Goal: Task Accomplishment & Management: Manage account settings

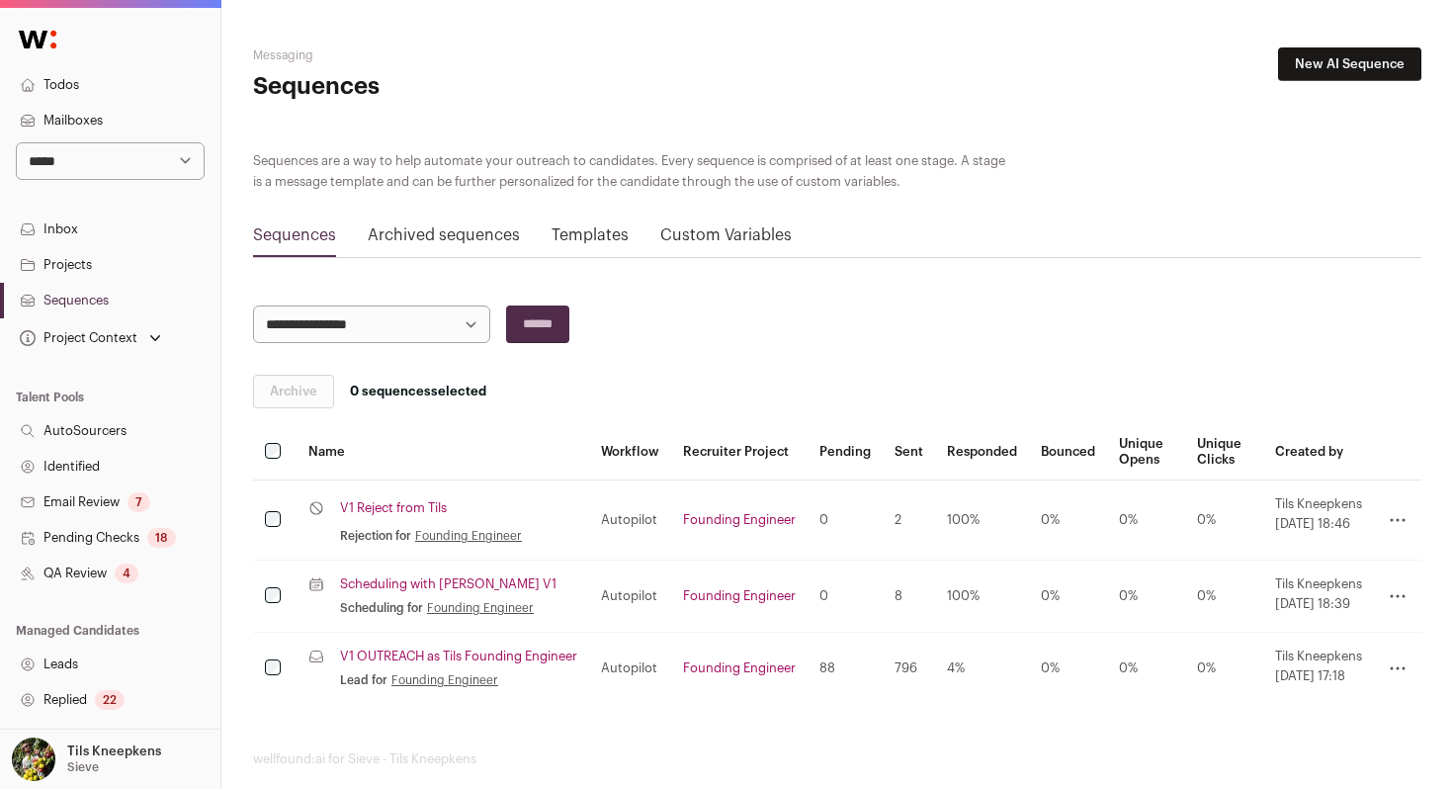
scroll to position [11, 0]
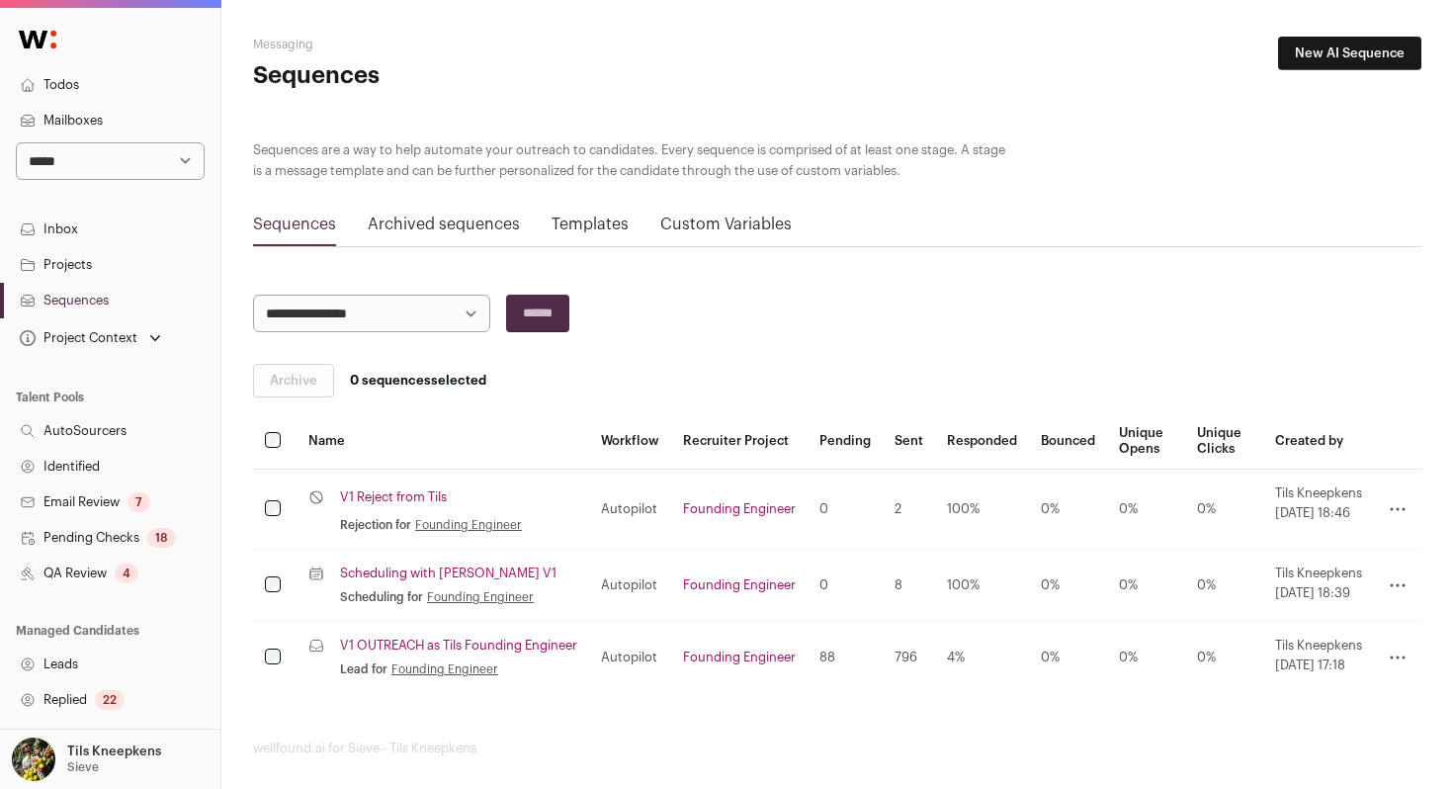
click at [147, 234] on link "Inbox" at bounding box center [110, 230] width 220 height 36
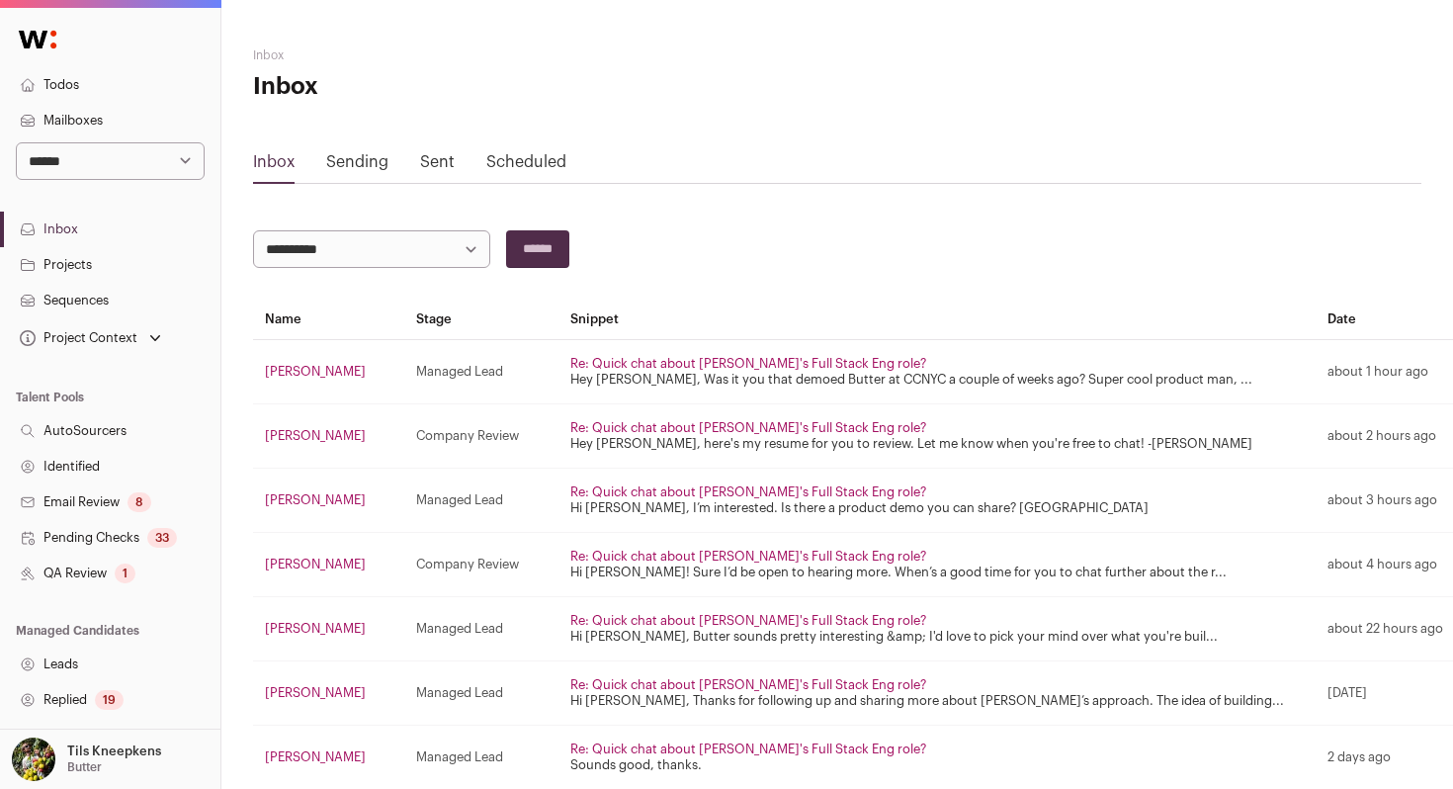
click at [164, 170] on select "**********" at bounding box center [110, 161] width 189 height 38
select select "*****"
click at [16, 142] on select "**********" at bounding box center [110, 161] width 189 height 38
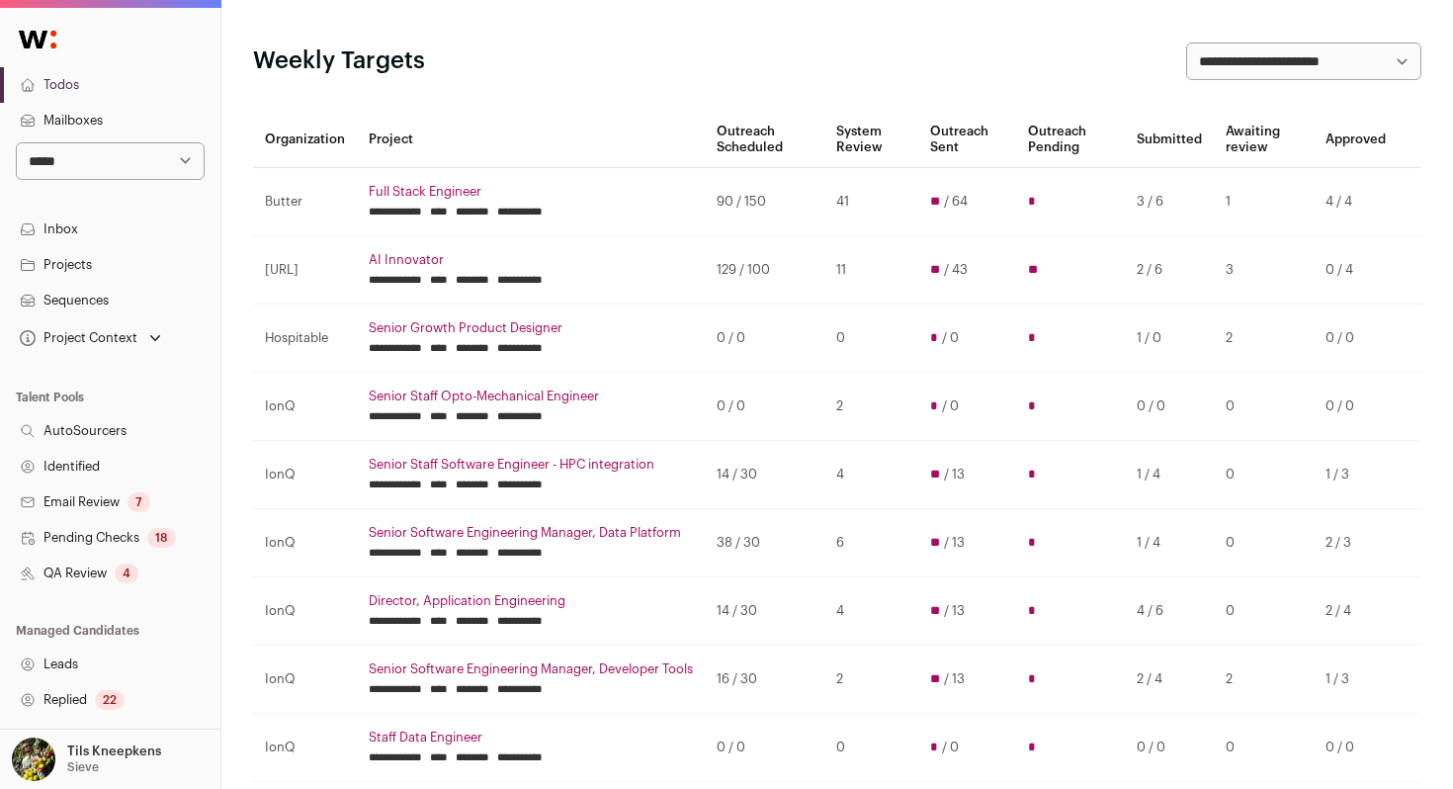
scroll to position [95, 0]
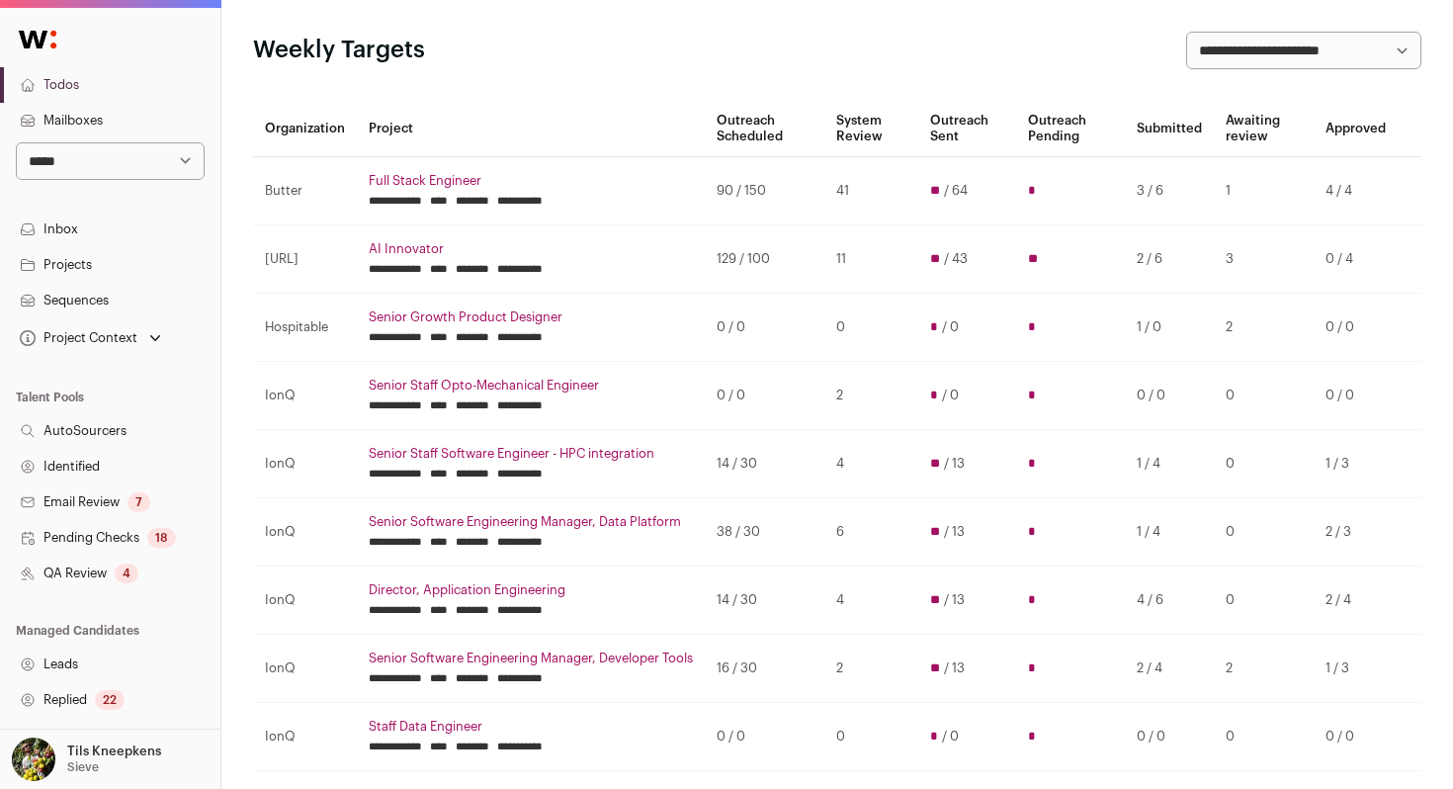
click at [138, 223] on link "Inbox" at bounding box center [110, 230] width 220 height 36
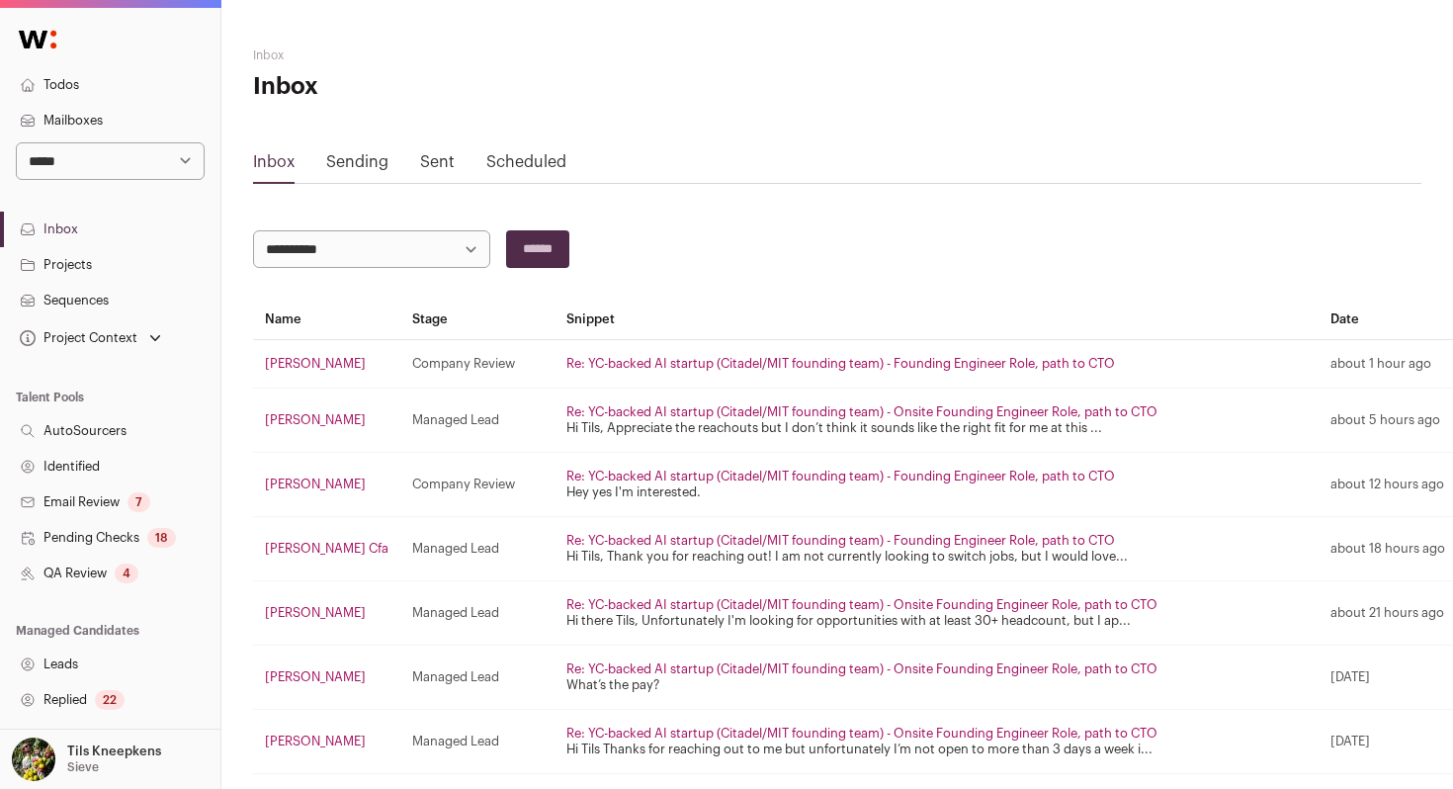
click at [134, 122] on link "Mailboxes" at bounding box center [110, 121] width 220 height 36
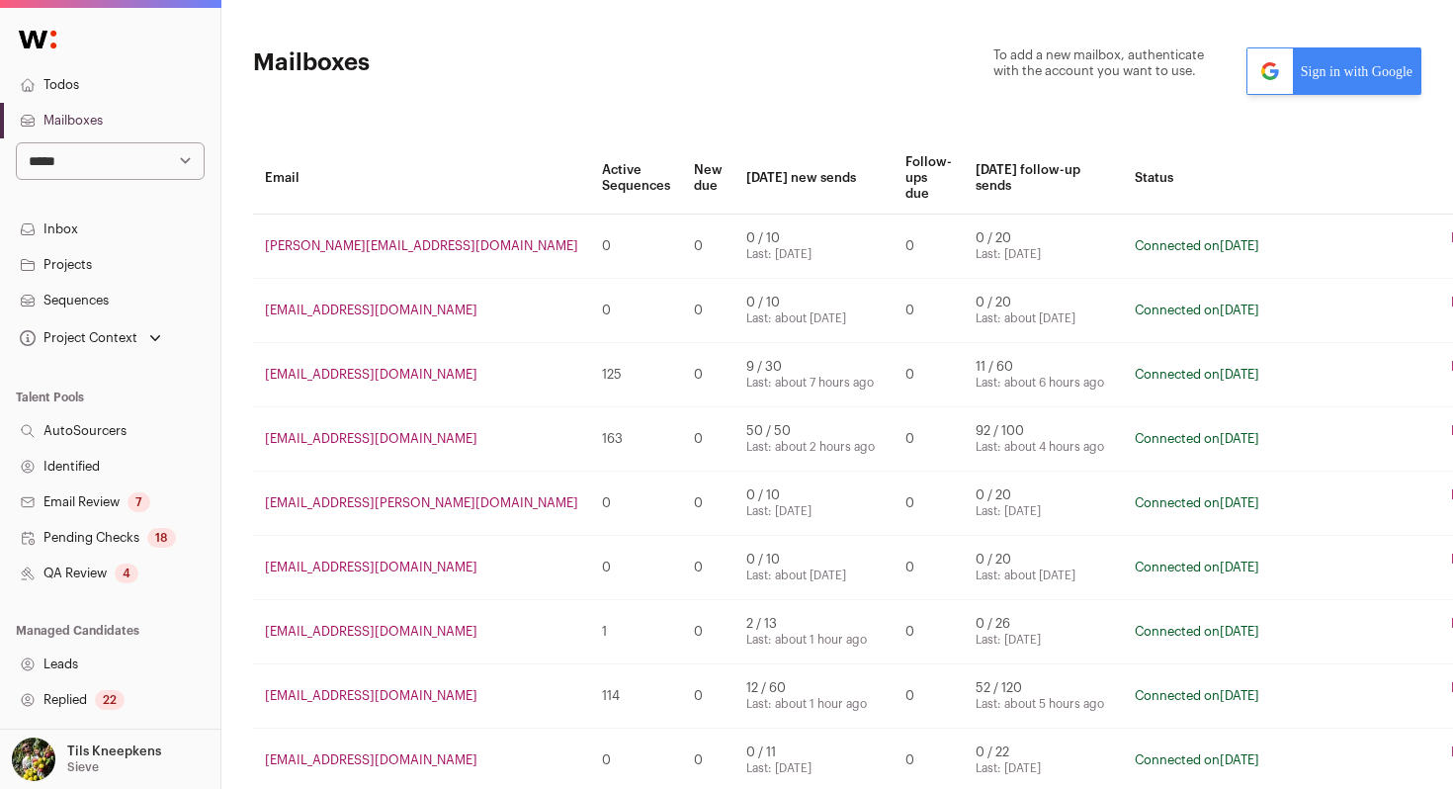
click at [362, 441] on link "[EMAIL_ADDRESS][DOMAIN_NAME]" at bounding box center [371, 438] width 213 height 13
click at [132, 308] on link "Sequences" at bounding box center [110, 301] width 220 height 36
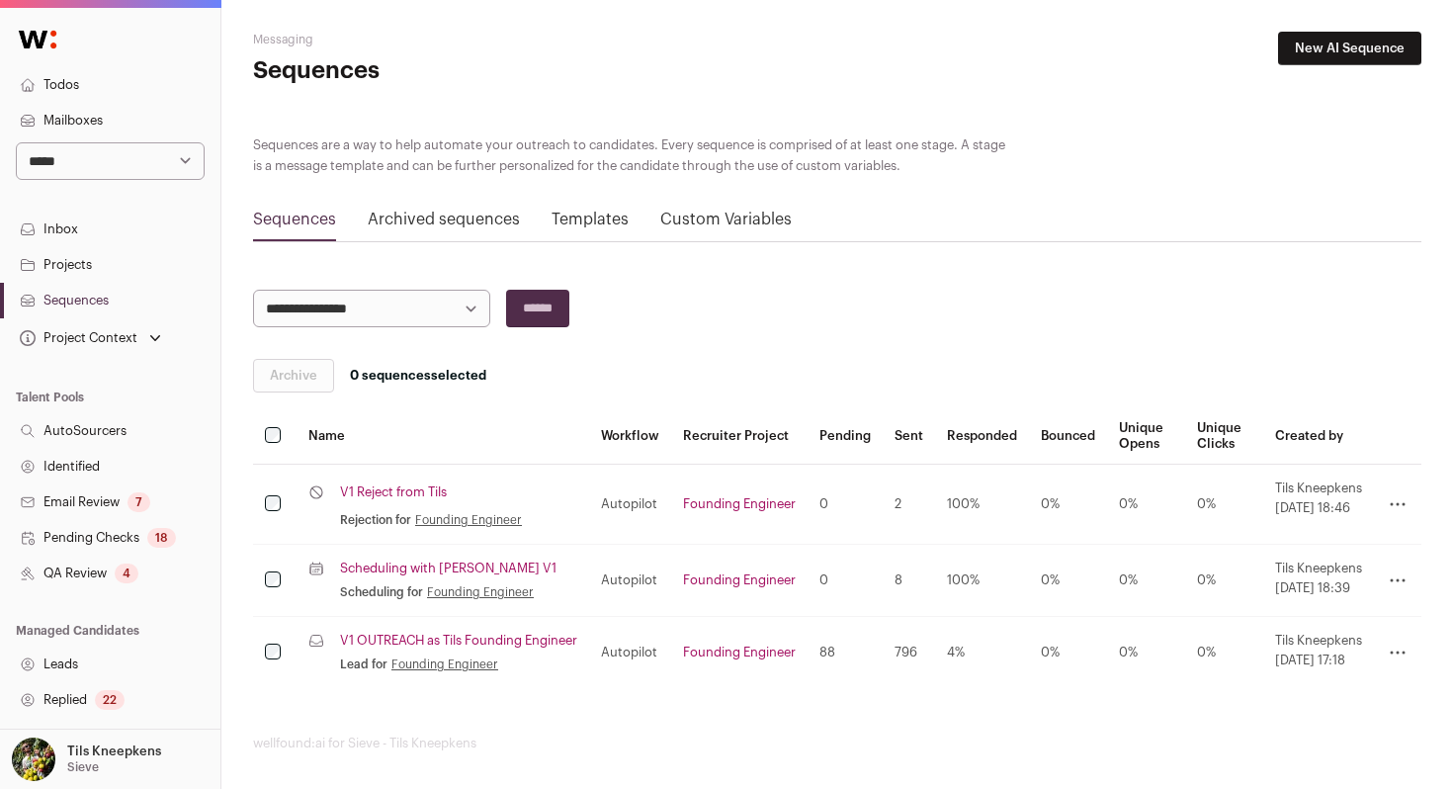
click at [107, 228] on link "Inbox" at bounding box center [110, 230] width 220 height 36
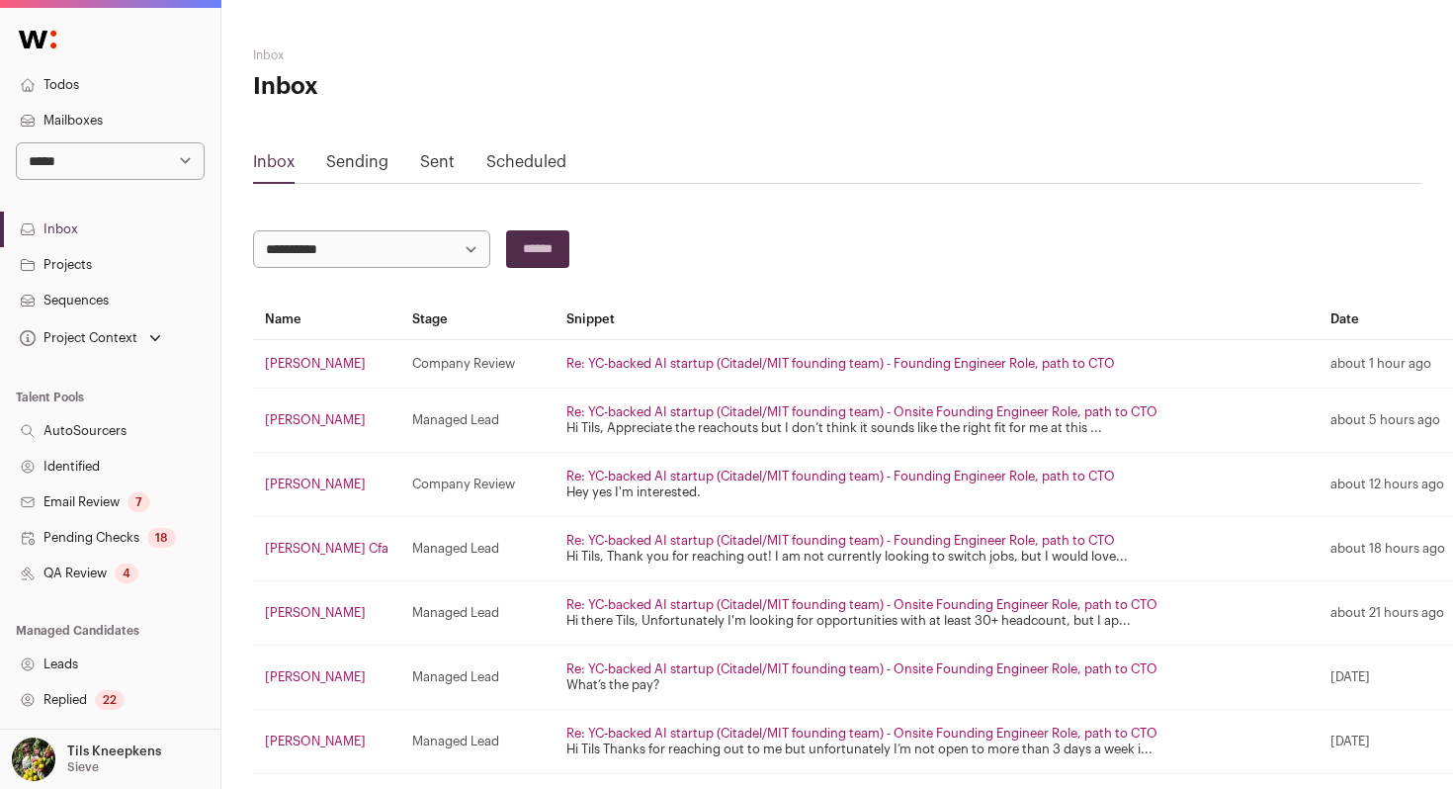
click at [362, 164] on link "Sending" at bounding box center [357, 162] width 62 height 16
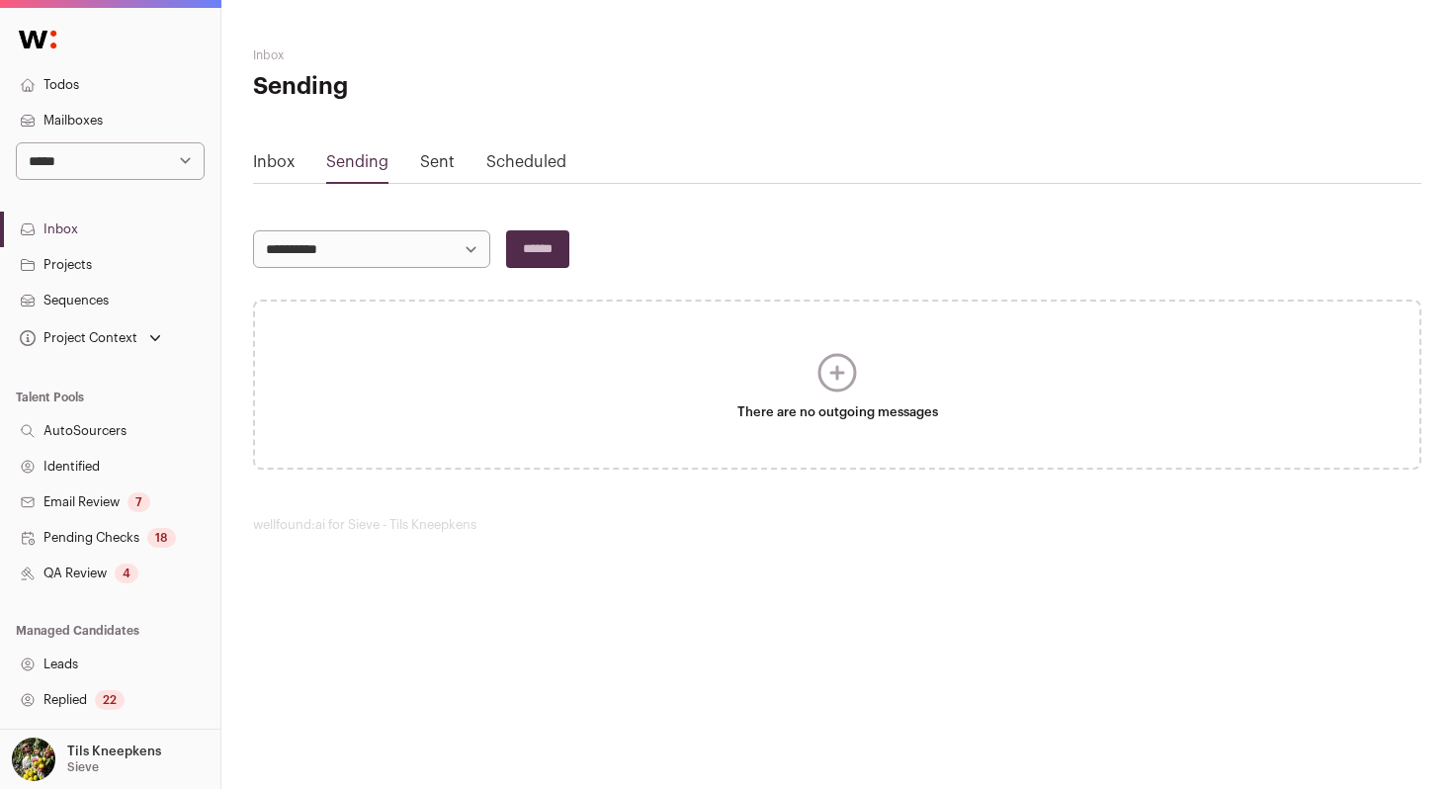
click at [432, 174] on div "Sent" at bounding box center [437, 166] width 35 height 32
click at [436, 162] on link "Sent" at bounding box center [437, 162] width 35 height 16
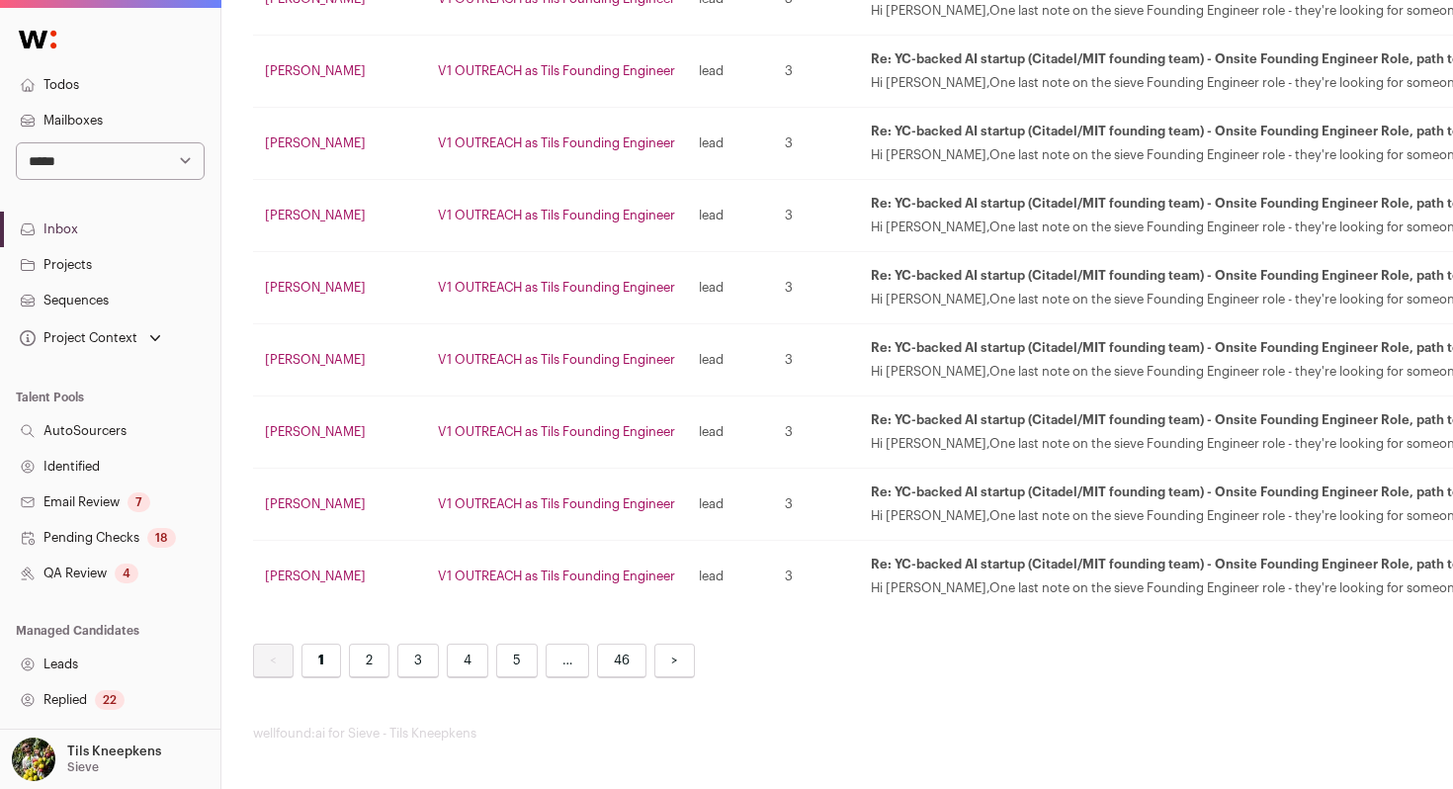
scroll to position [3351, 144]
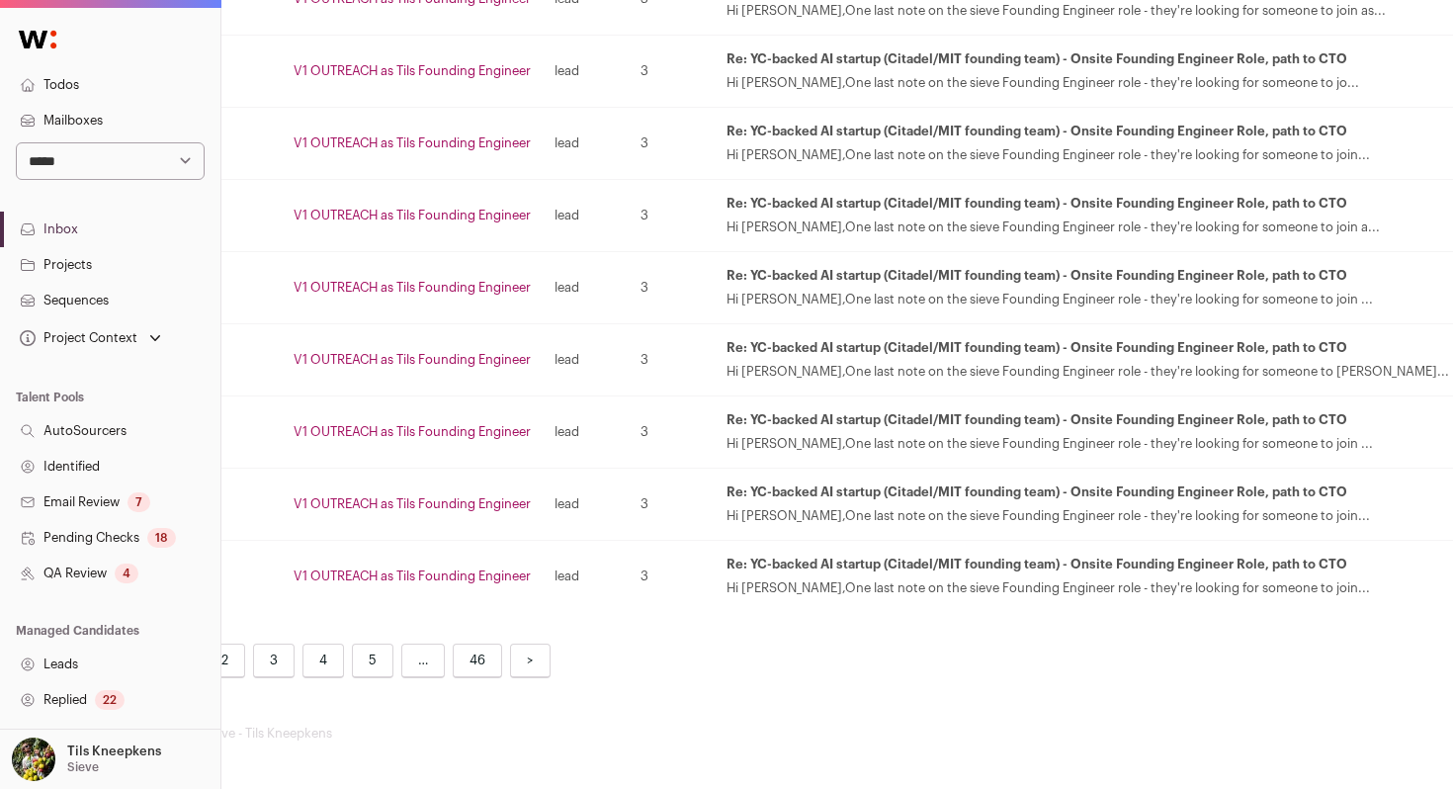
click at [236, 665] on link "2" at bounding box center [225, 661] width 41 height 35
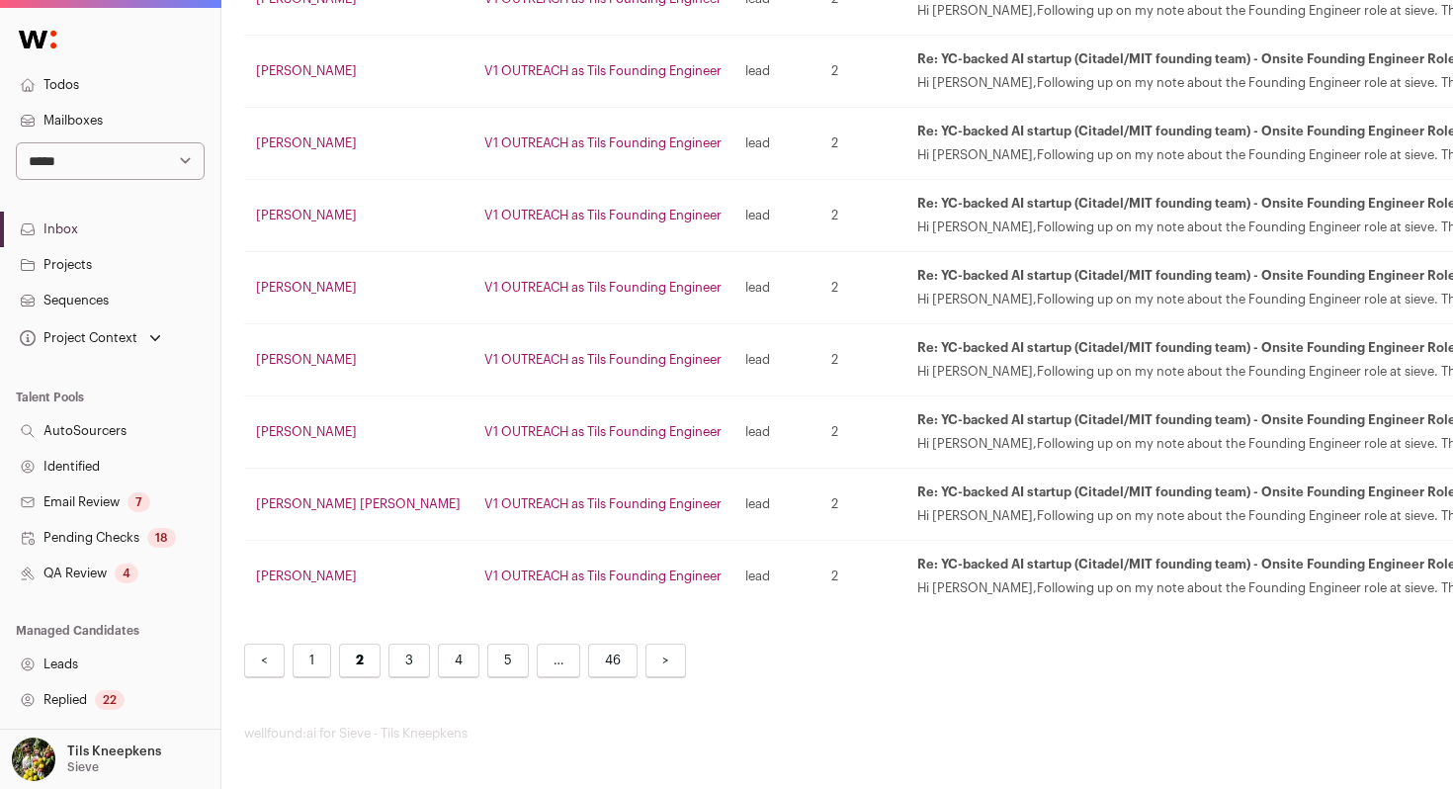
scroll to position [3351, 181]
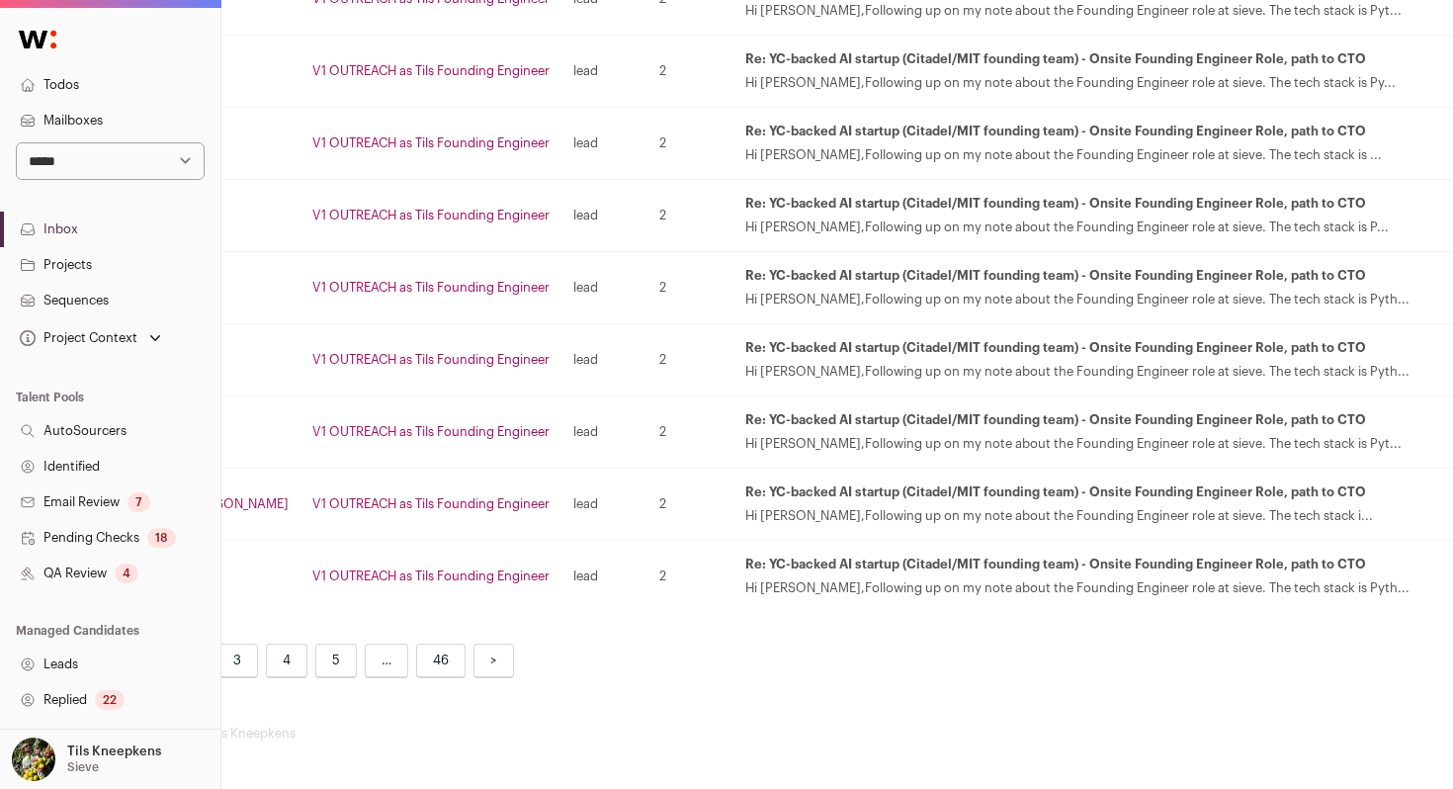
click at [292, 655] on link "4" at bounding box center [287, 661] width 42 height 35
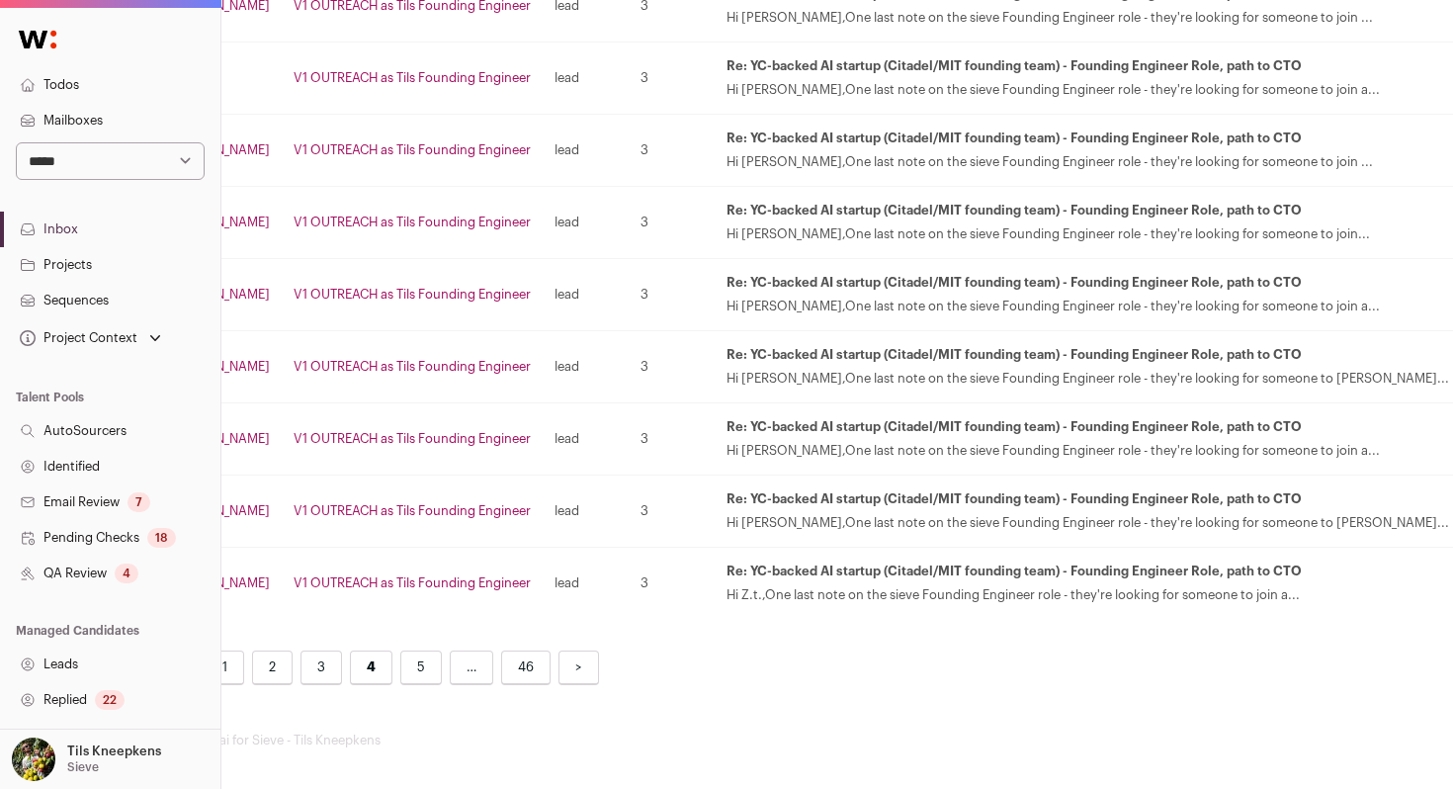
scroll to position [3351, 96]
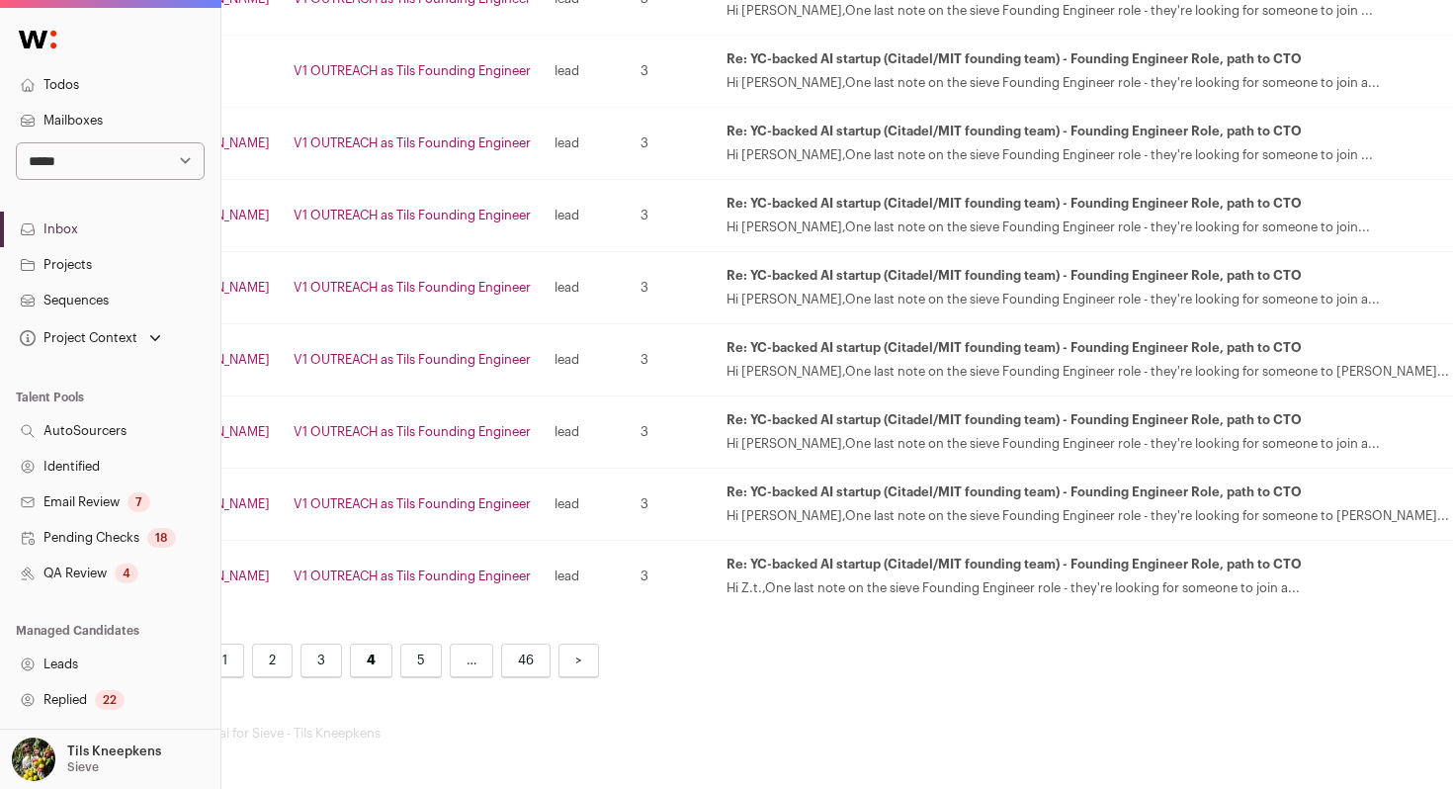
click at [431, 662] on link "5" at bounding box center [421, 661] width 42 height 35
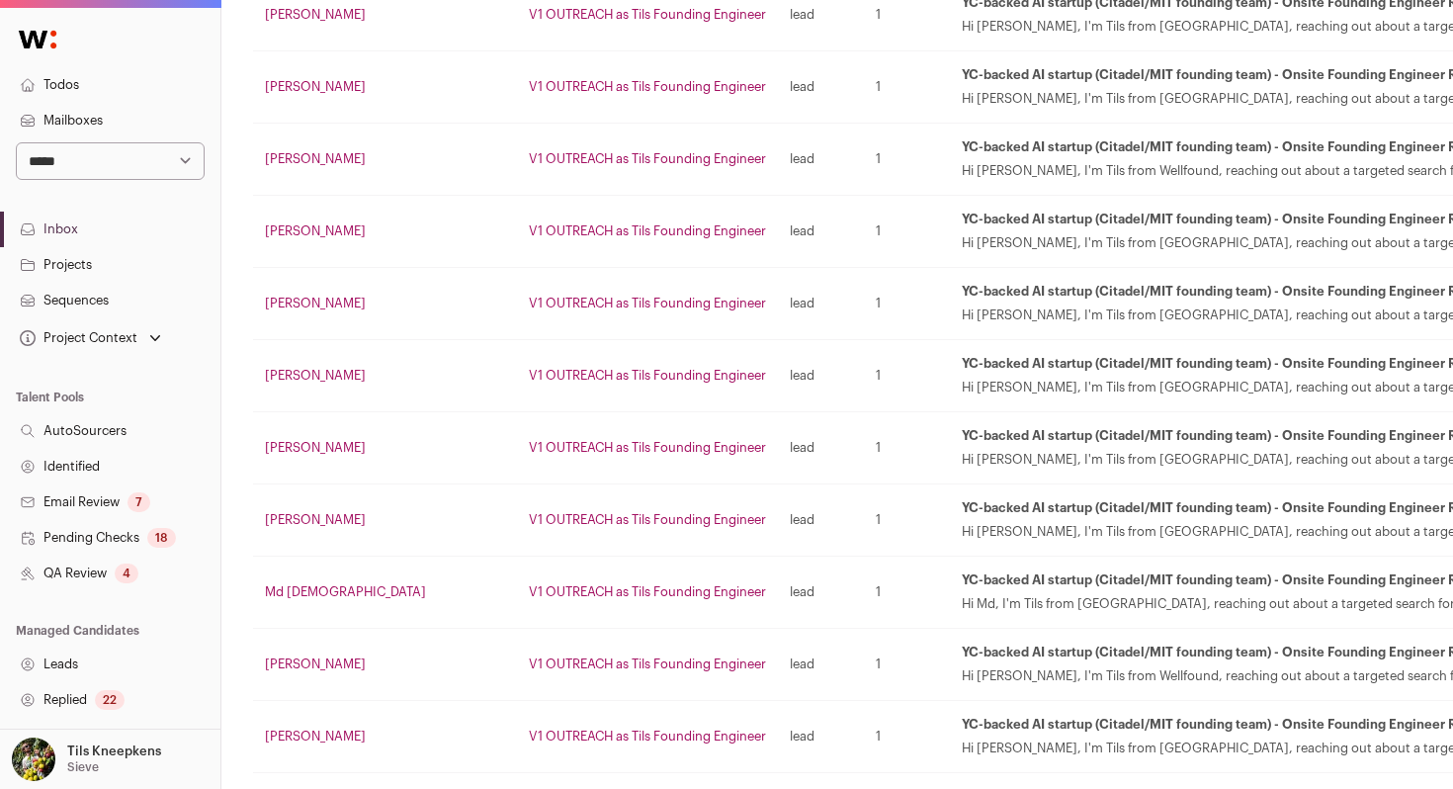
scroll to position [3351, 0]
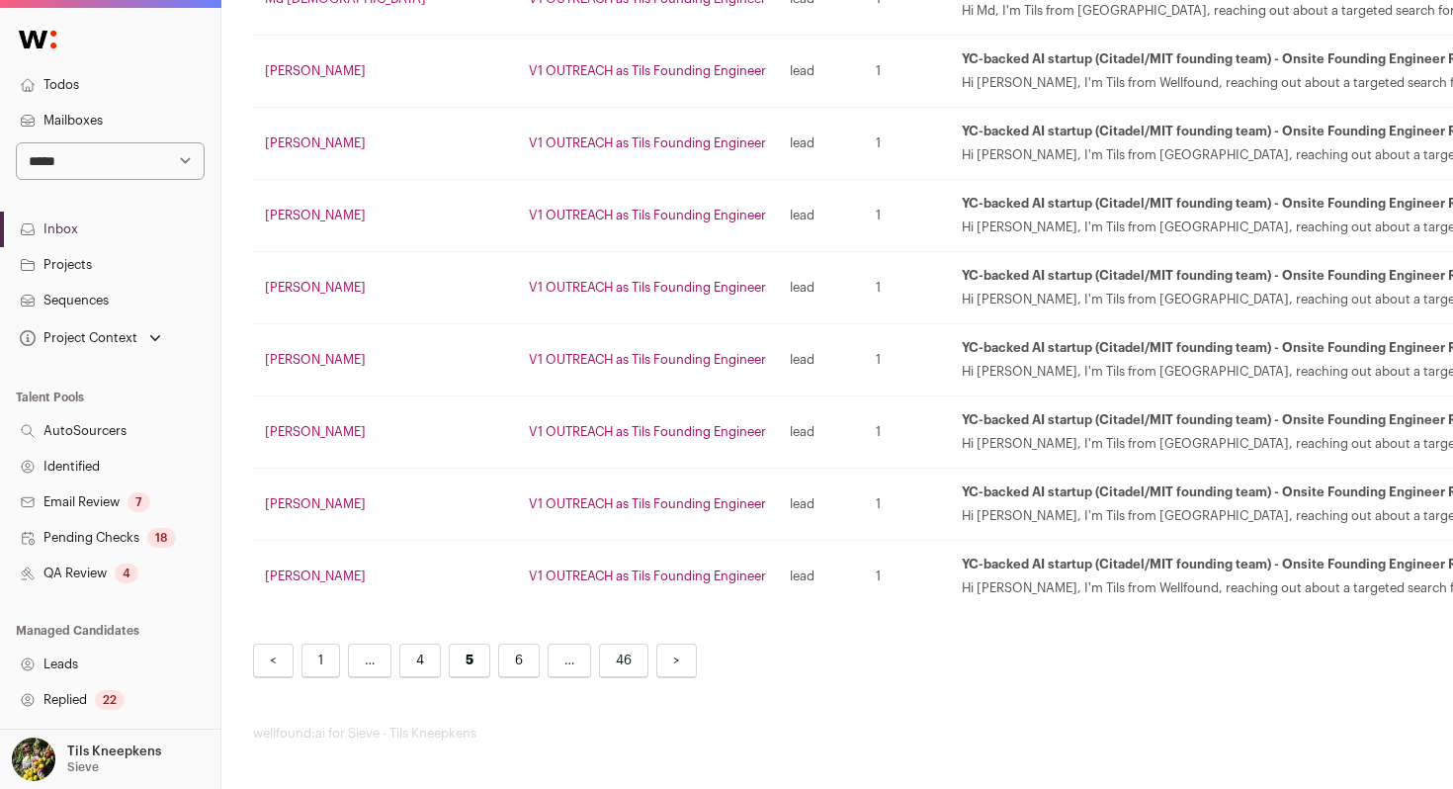
click at [523, 667] on link "6" at bounding box center [519, 661] width 42 height 35
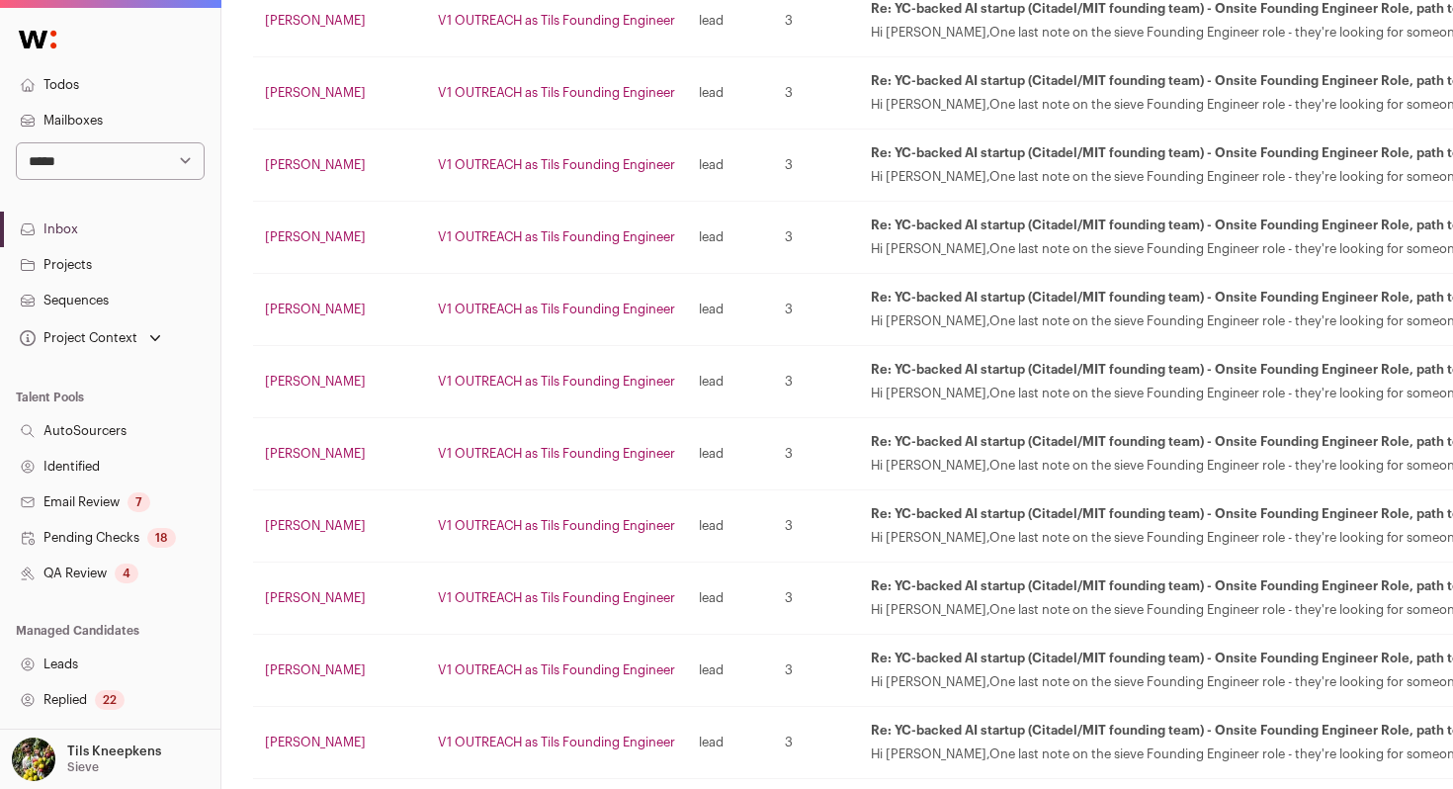
scroll to position [3351, 0]
